Goal: Book appointment/travel/reservation

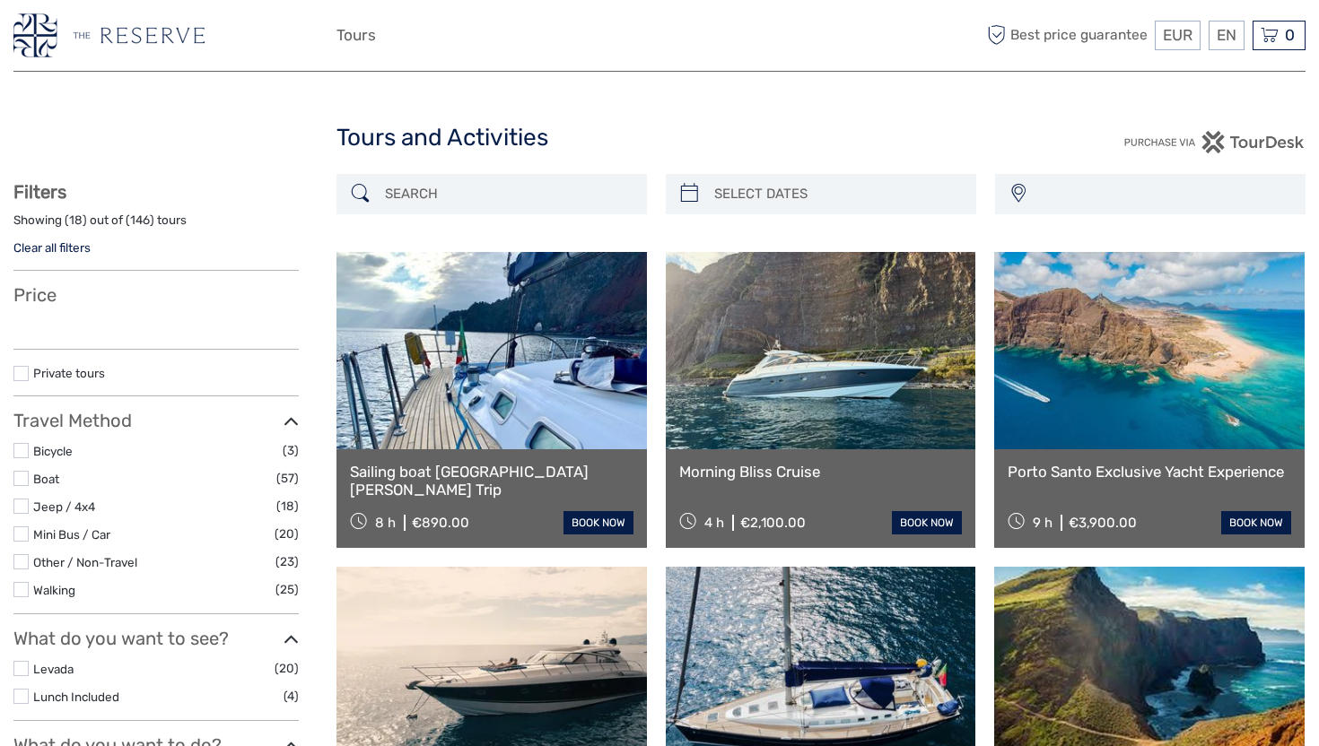
select select
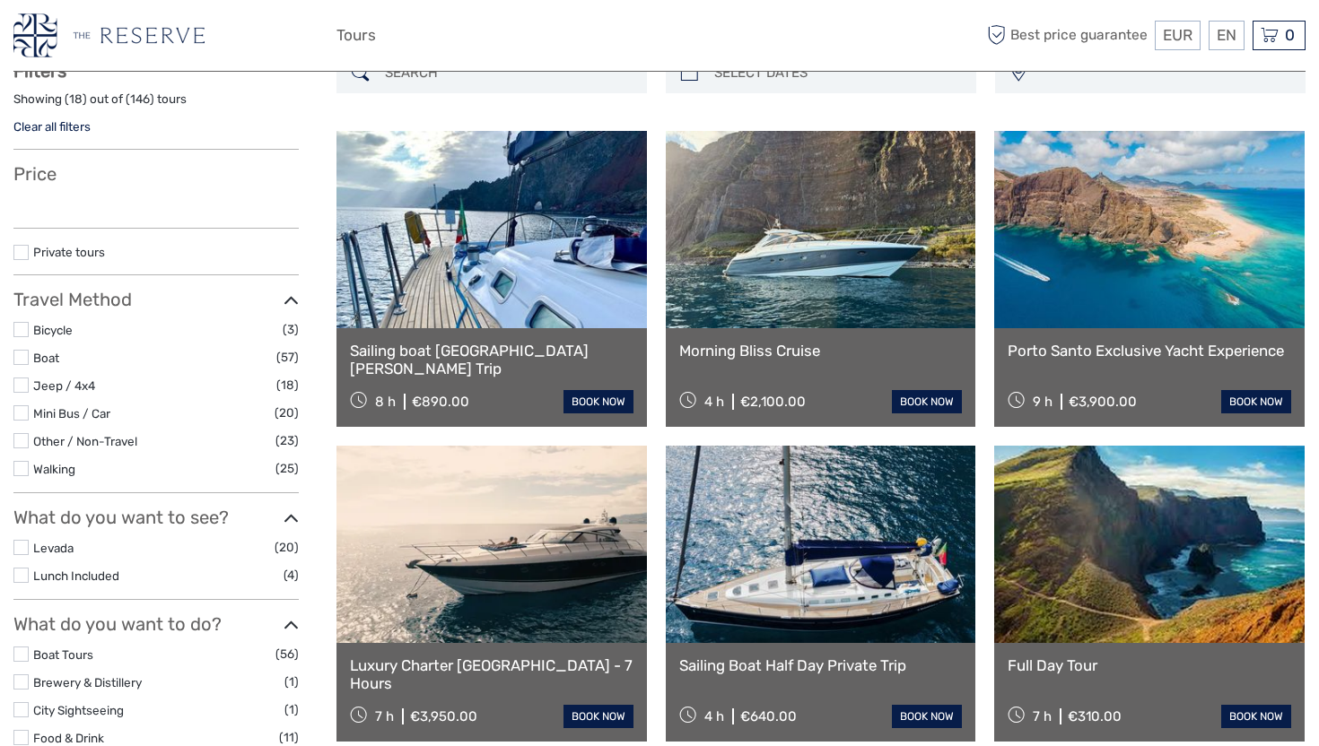
scroll to position [125, 0]
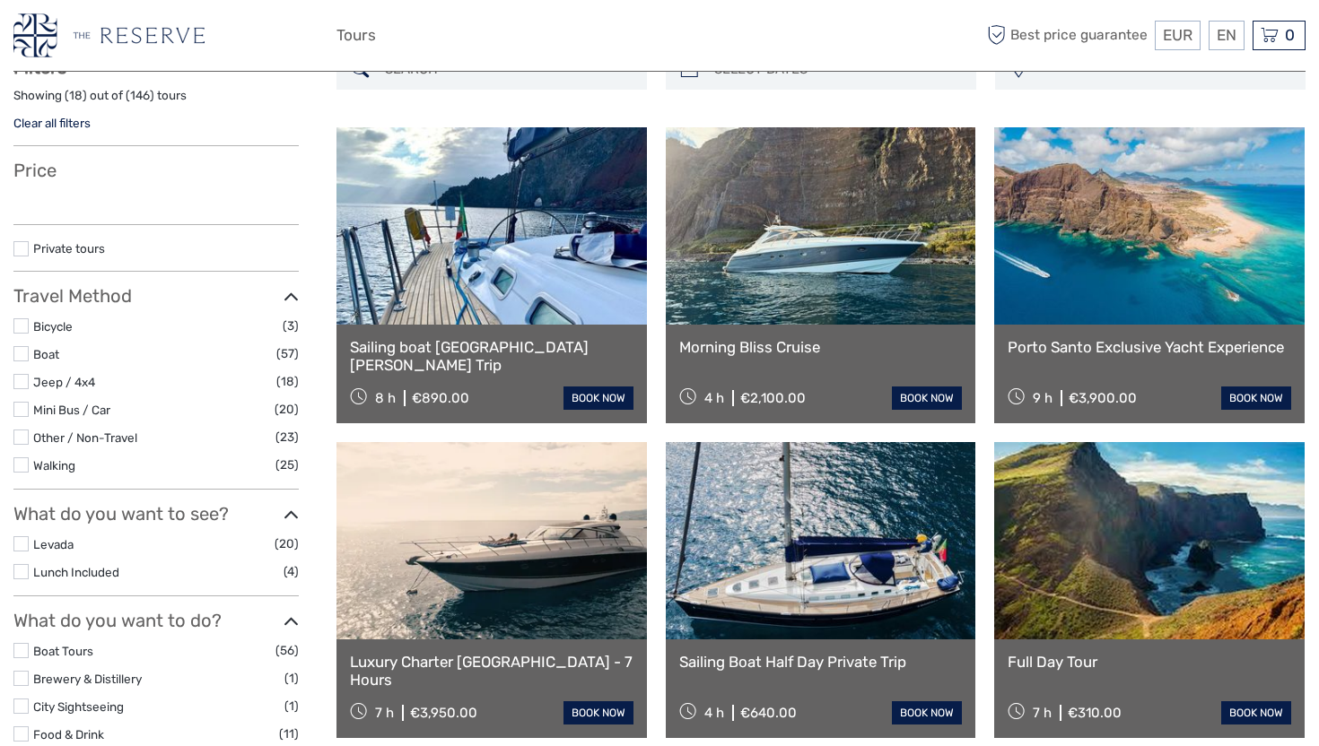
select select
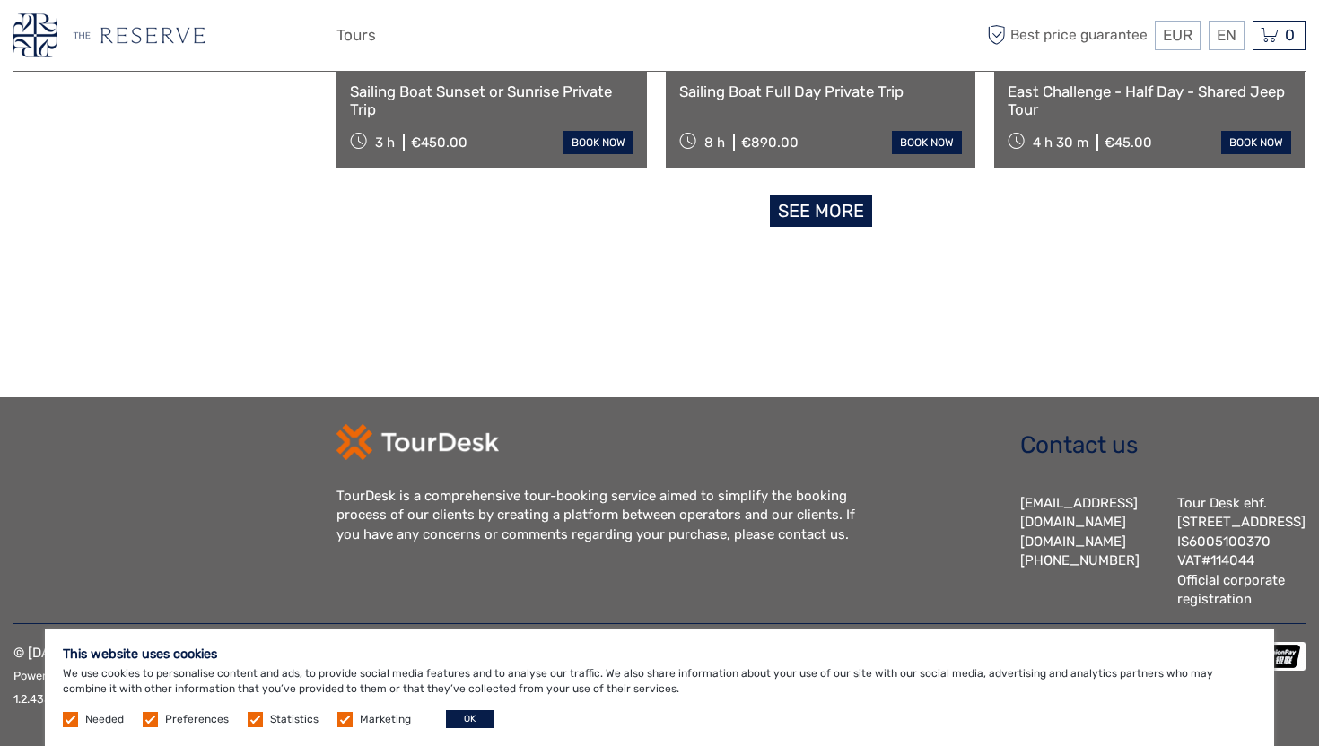
scroll to position [1945, 0]
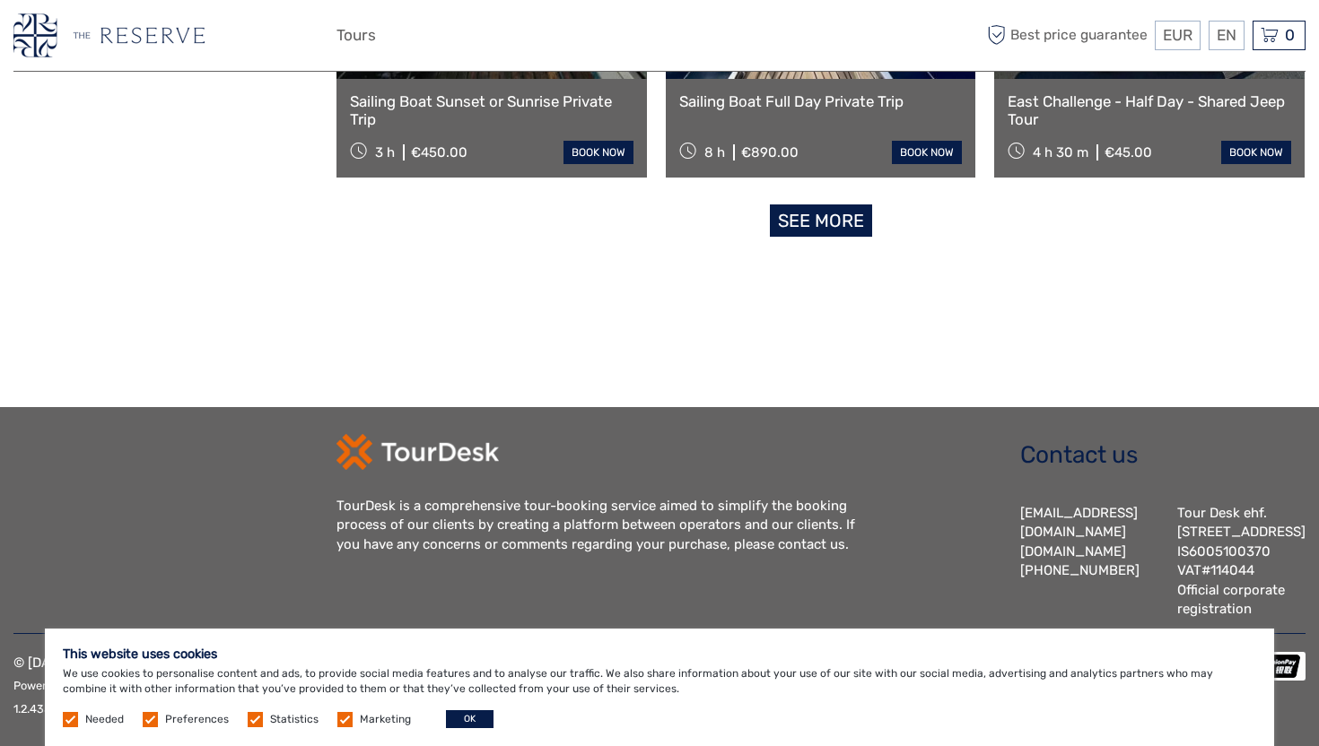
click at [814, 210] on link "See more" at bounding box center [821, 221] width 102 height 33
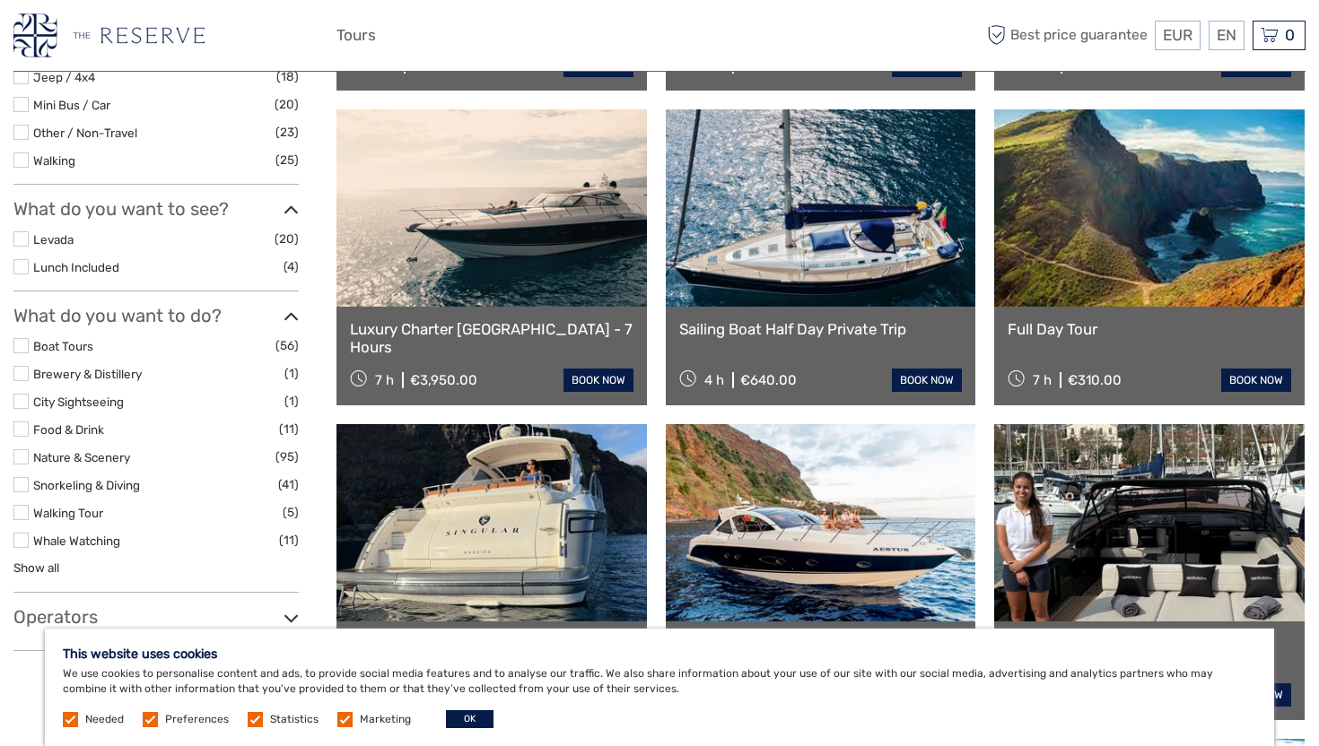
scroll to position [464, 0]
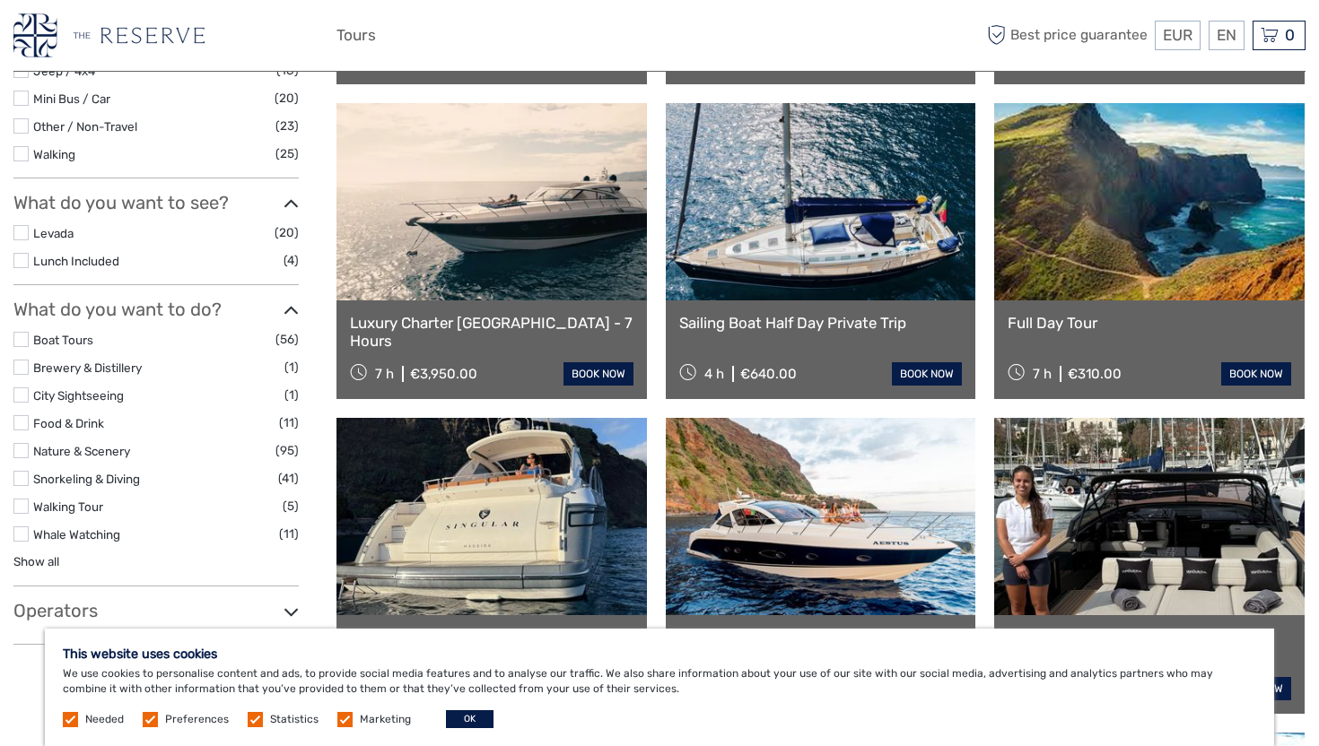
click at [20, 507] on label at bounding box center [20, 506] width 15 height 15
click at [0, 0] on input "checkbox" at bounding box center [0, 0] width 0 height 0
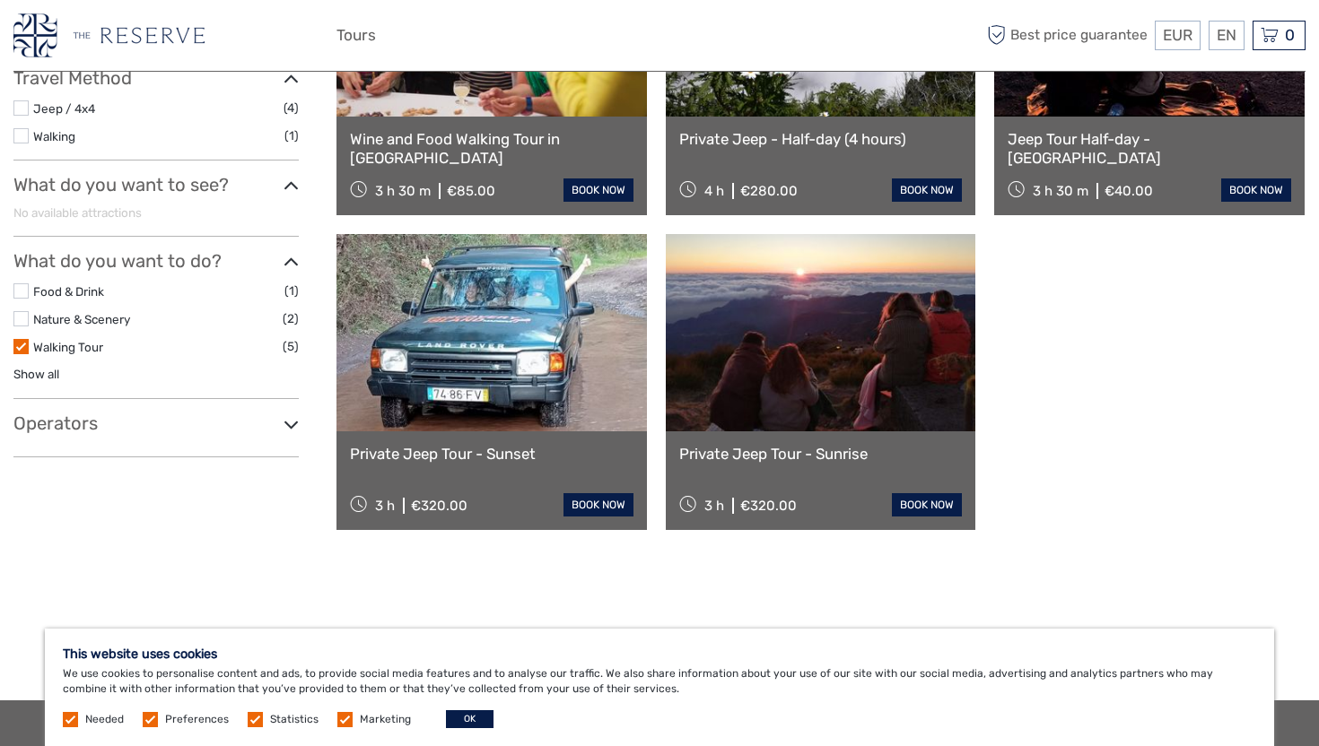
scroll to position [374, 0]
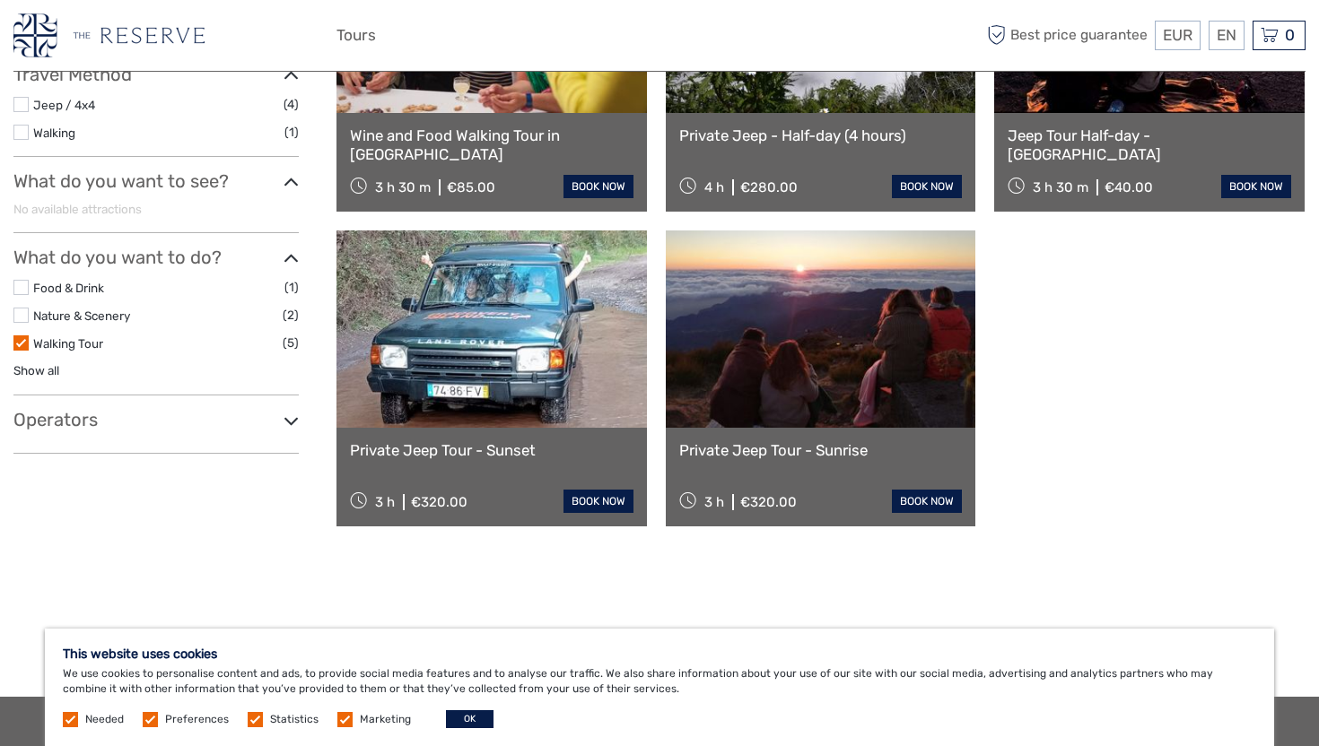
click at [291, 416] on icon at bounding box center [291, 421] width 15 height 24
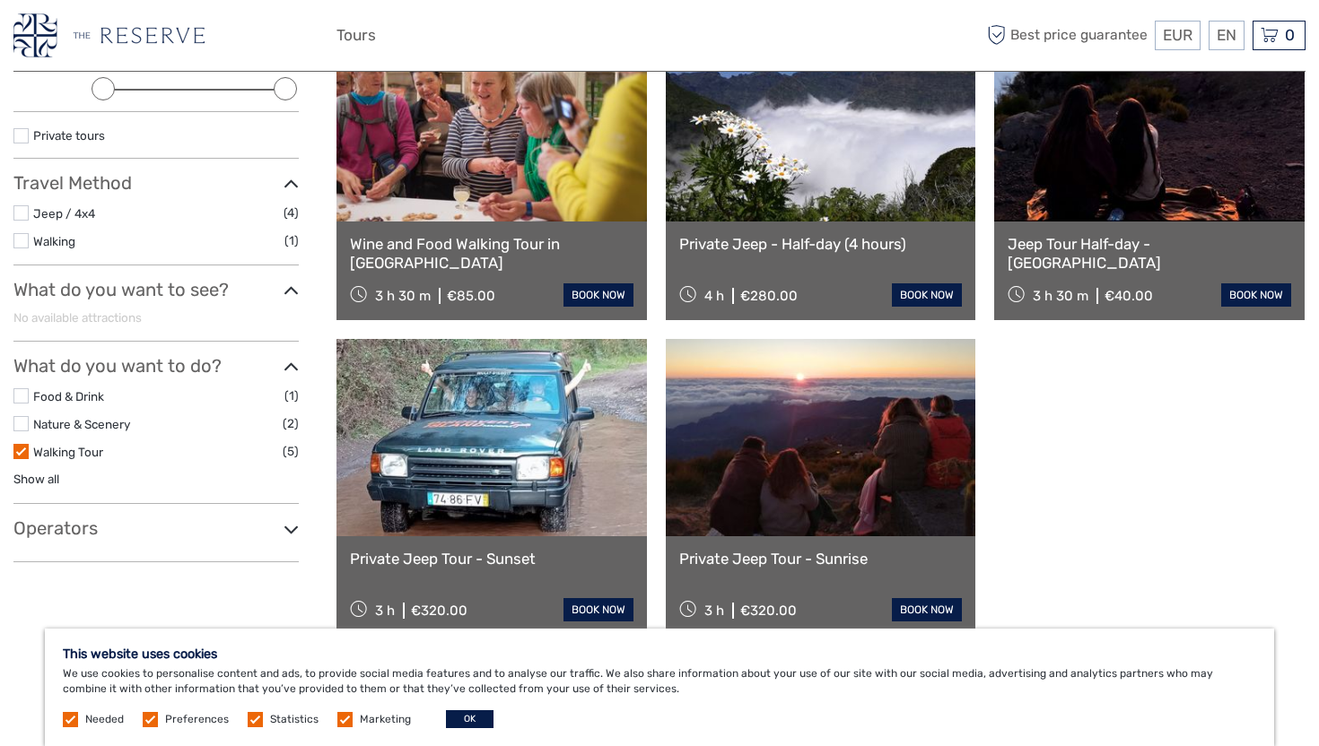
scroll to position [0, 0]
